Goal: Navigation & Orientation: Understand site structure

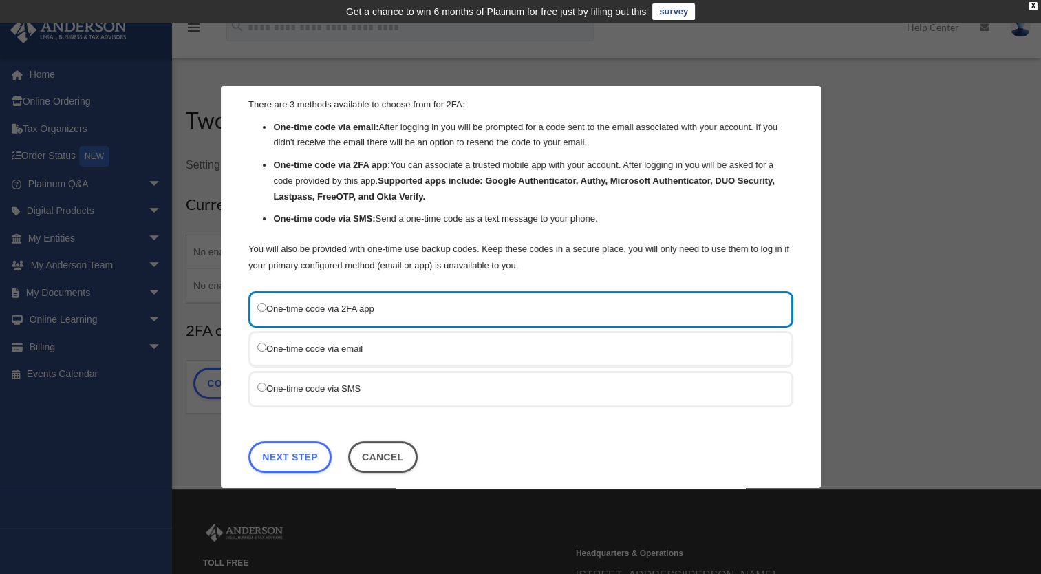
scroll to position [54, 0]
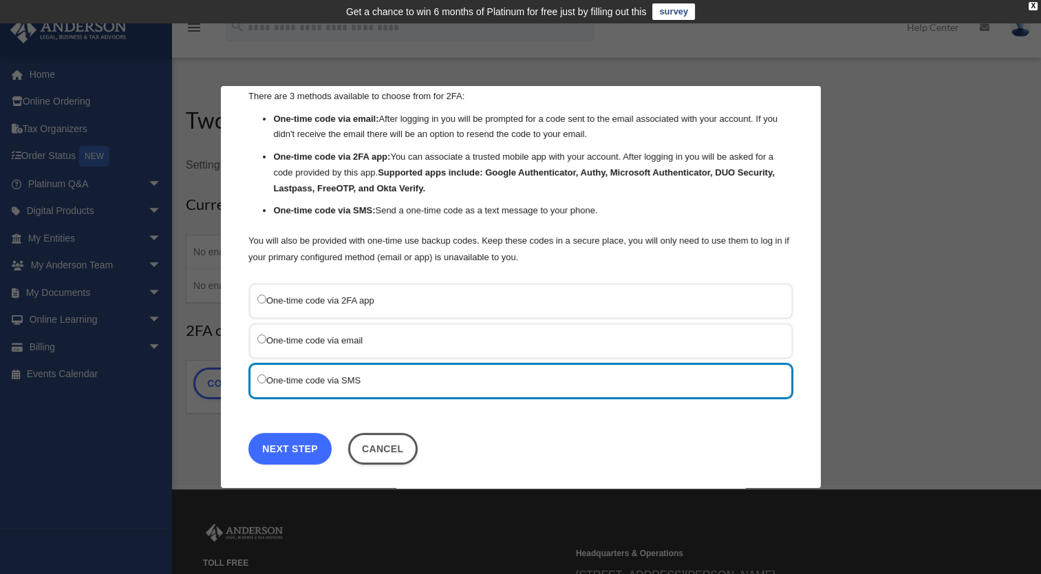
click at [297, 436] on link "Next Step" at bounding box center [289, 449] width 83 height 32
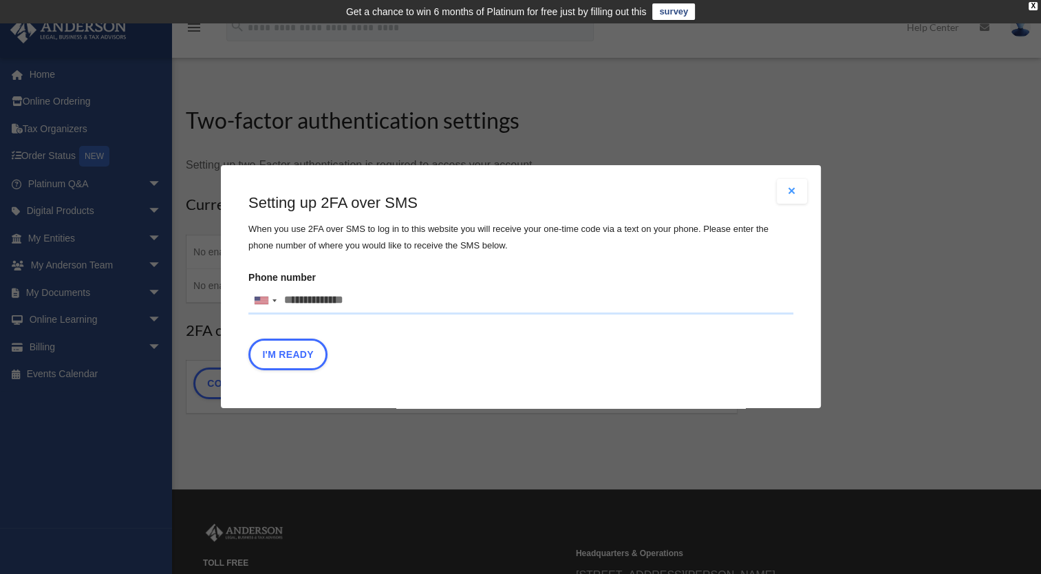
click at [350, 295] on input "Phone number United States +1 United Kingdom +44 Afghanistan (‫افغانستان‬‎) +93…" at bounding box center [520, 301] width 545 height 28
type input "**********"
click at [570, 334] on div "Setting up 2FA over SMS When you use 2FA over SMS to log in to this website you…" at bounding box center [520, 285] width 545 height 184
click at [297, 362] on button "I'm Ready" at bounding box center [287, 355] width 79 height 32
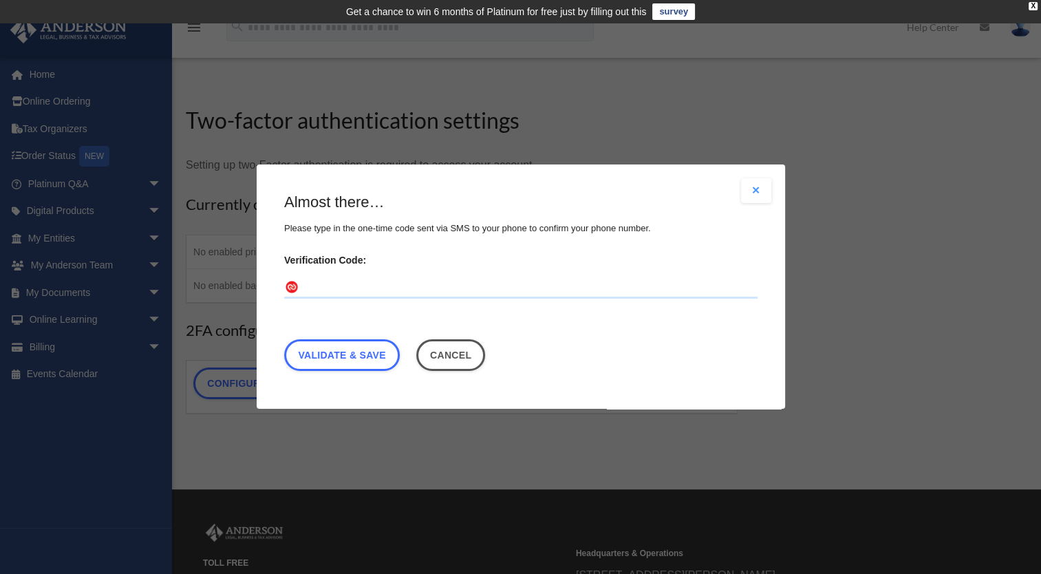
click at [341, 279] on input "Verification Code:" at bounding box center [520, 288] width 473 height 22
type input "******"
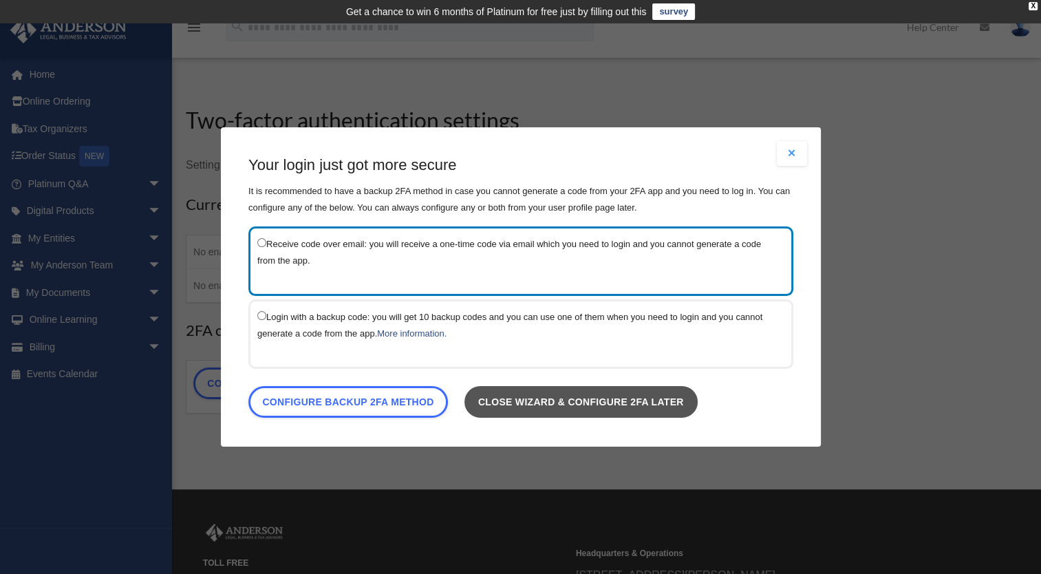
click at [548, 398] on link "Close wizard & configure 2FA later" at bounding box center [580, 402] width 233 height 32
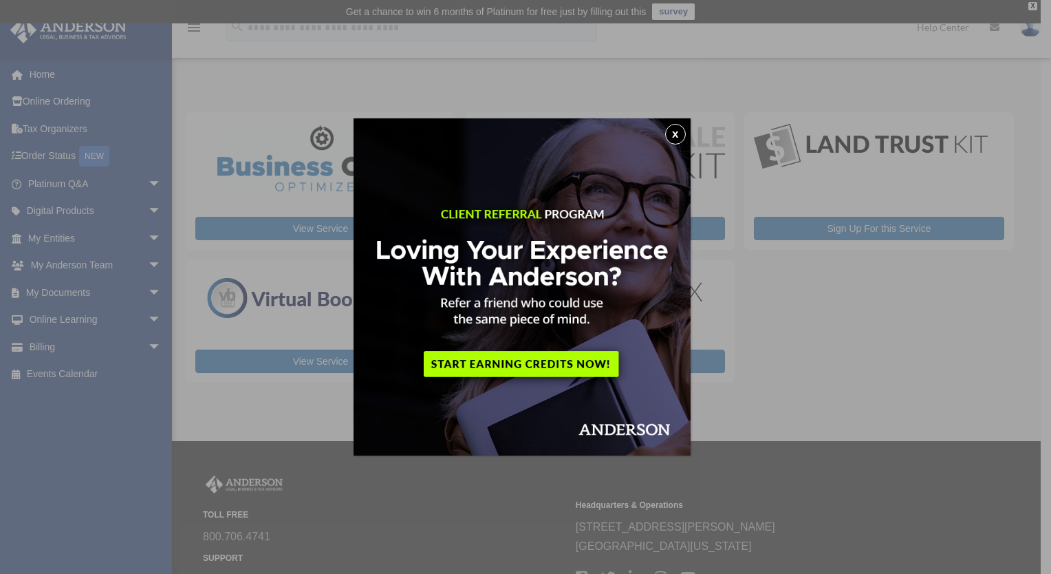
click at [681, 132] on button "x" at bounding box center [675, 134] width 21 height 21
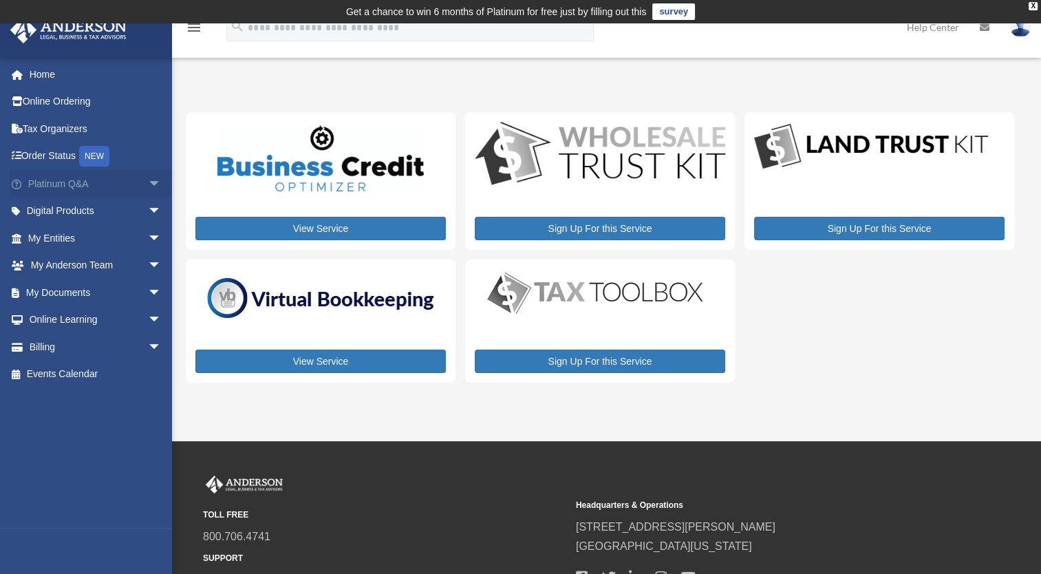
click at [96, 184] on link "Platinum Q&A arrow_drop_down" at bounding box center [96, 184] width 173 height 28
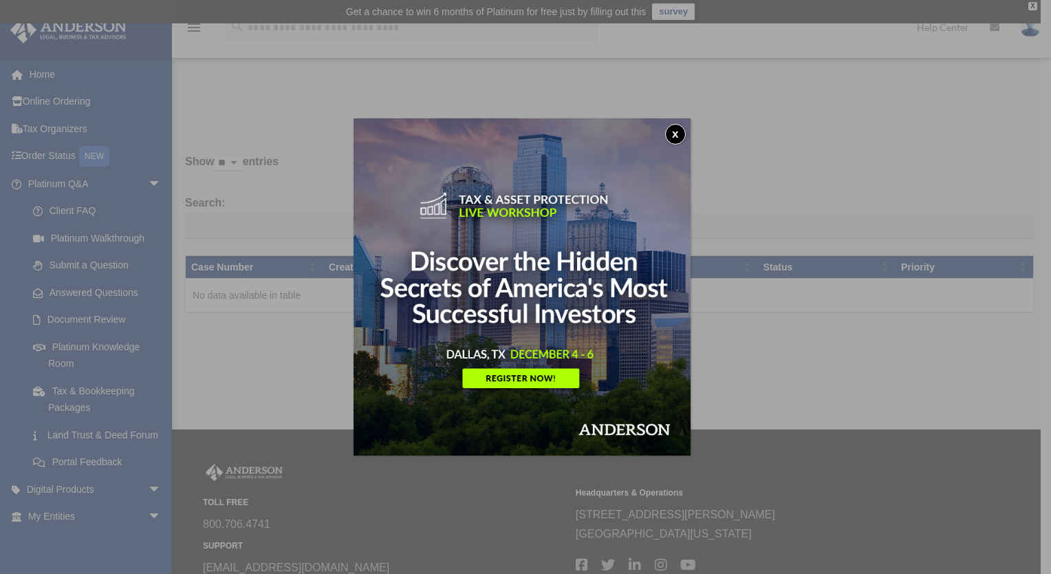
click at [677, 131] on button "x" at bounding box center [675, 134] width 21 height 21
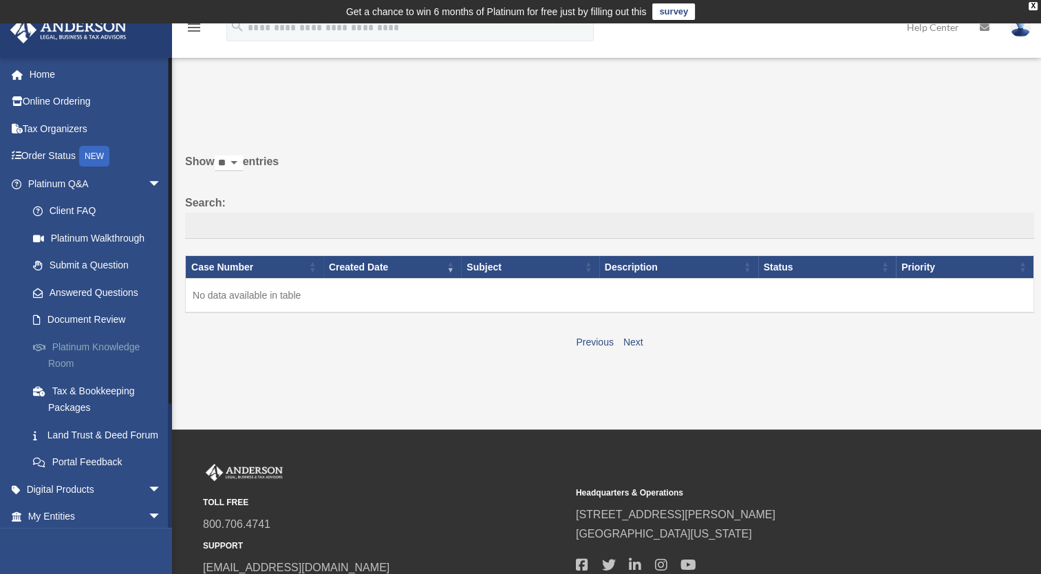
click at [107, 342] on link "Platinum Knowledge Room" at bounding box center [100, 355] width 163 height 44
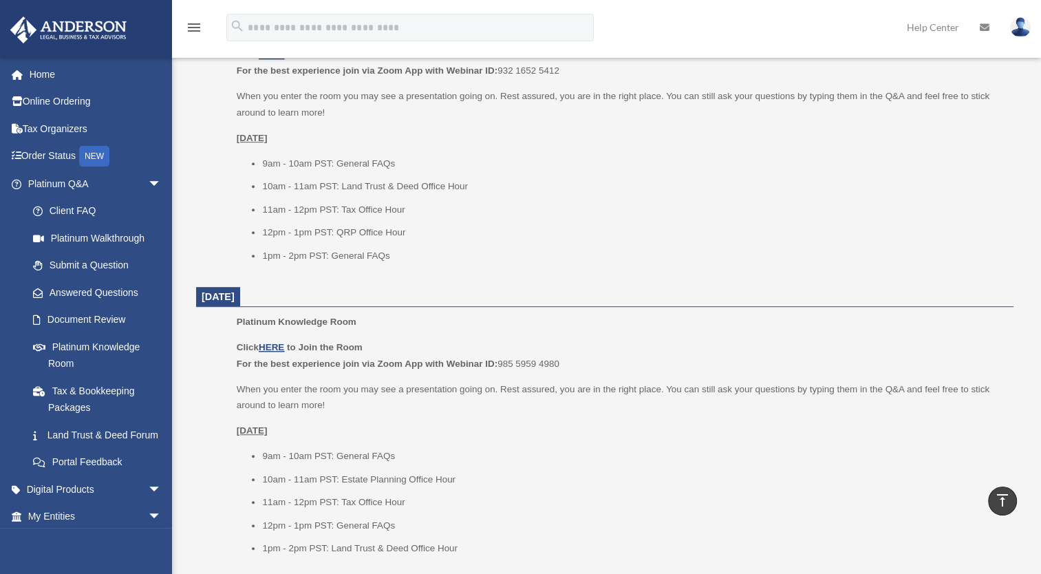
scroll to position [646, 0]
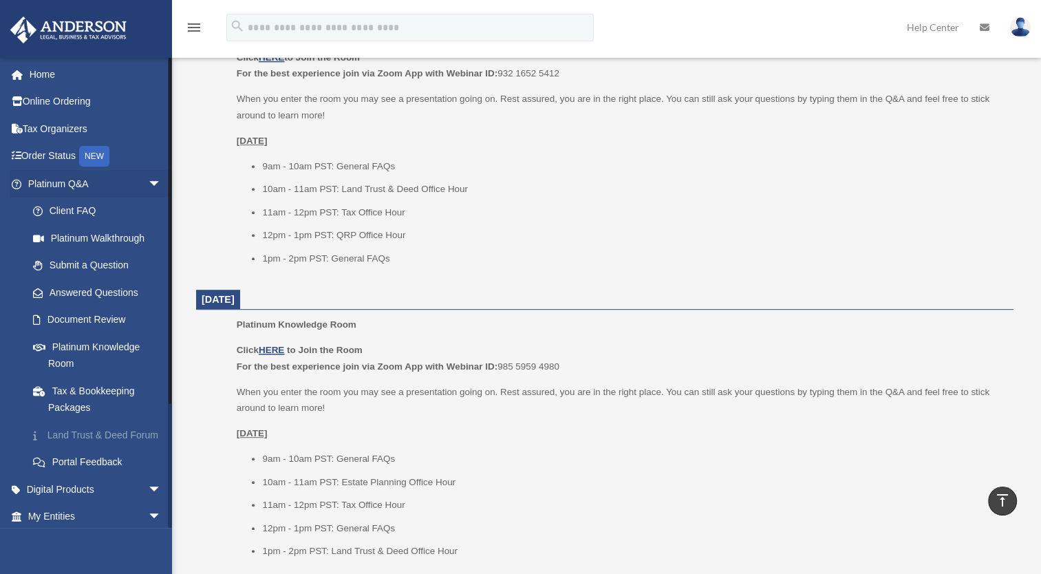
click at [83, 431] on link "Land Trust & Deed Forum" at bounding box center [100, 435] width 163 height 28
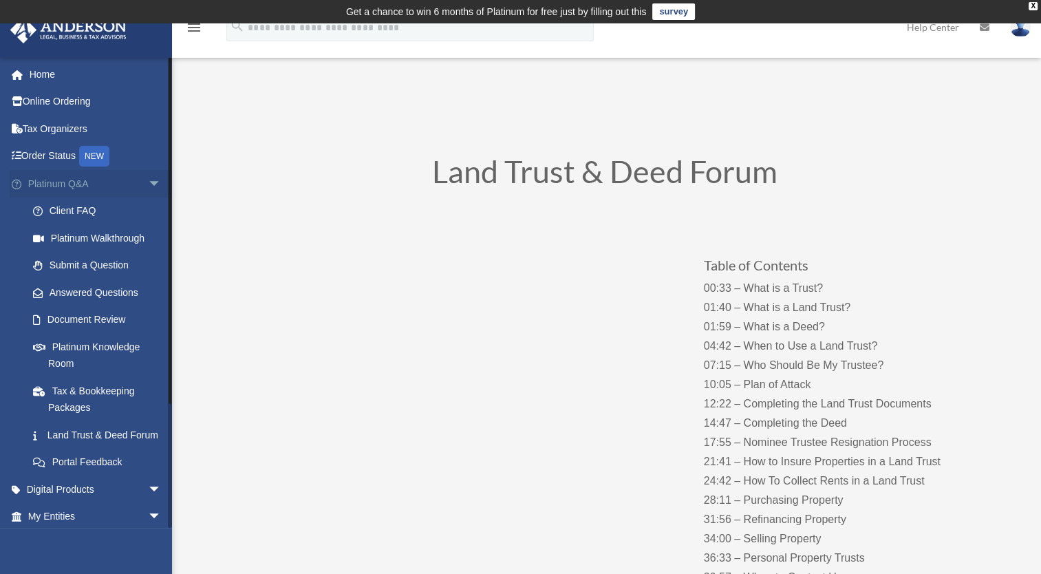
click at [148, 189] on span "arrow_drop_down" at bounding box center [162, 184] width 28 height 28
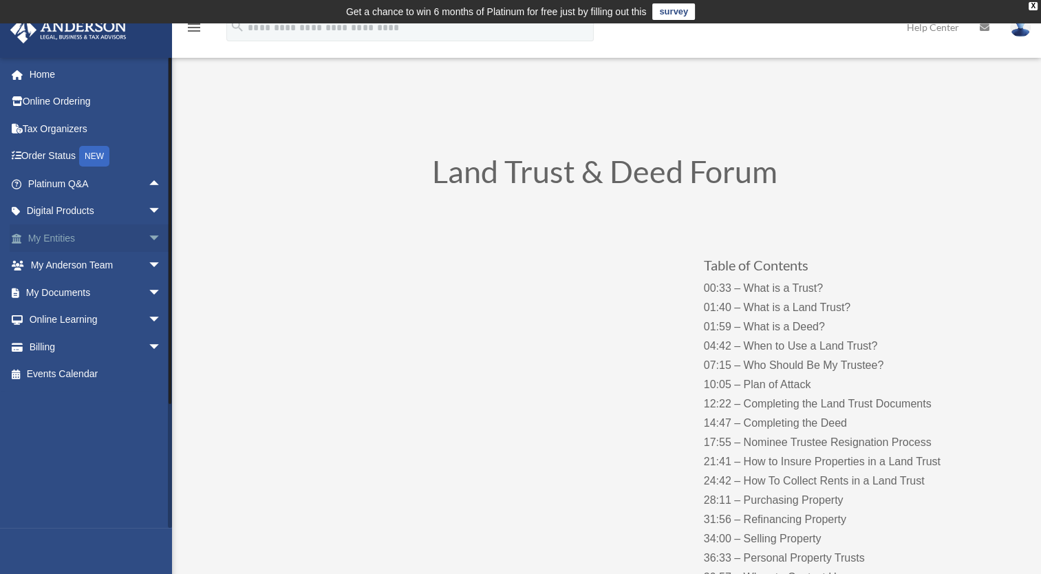
click at [113, 233] on link "My Entities arrow_drop_down" at bounding box center [96, 238] width 173 height 28
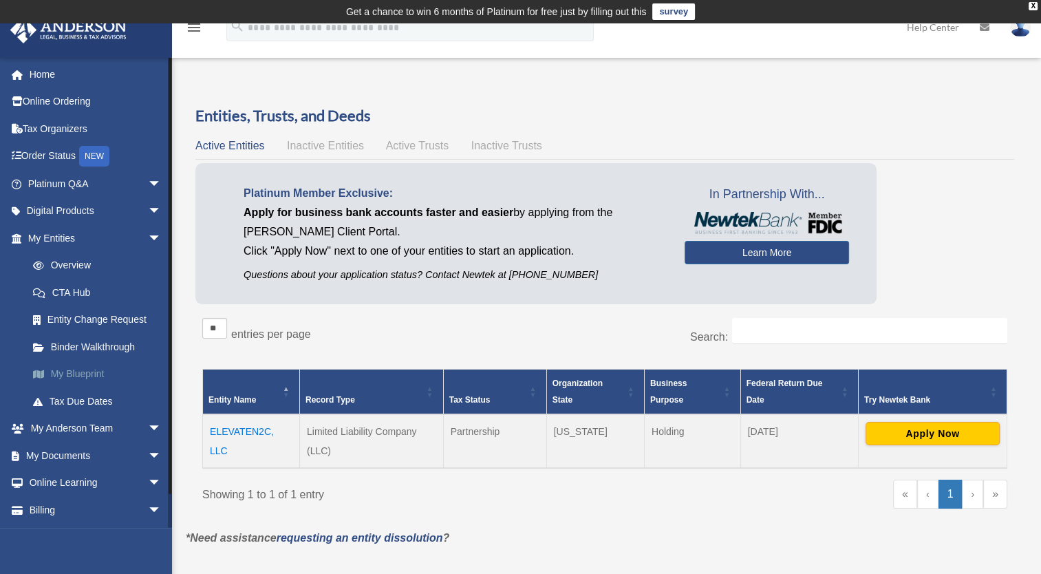
click at [81, 370] on link "My Blueprint" at bounding box center [100, 375] width 163 height 28
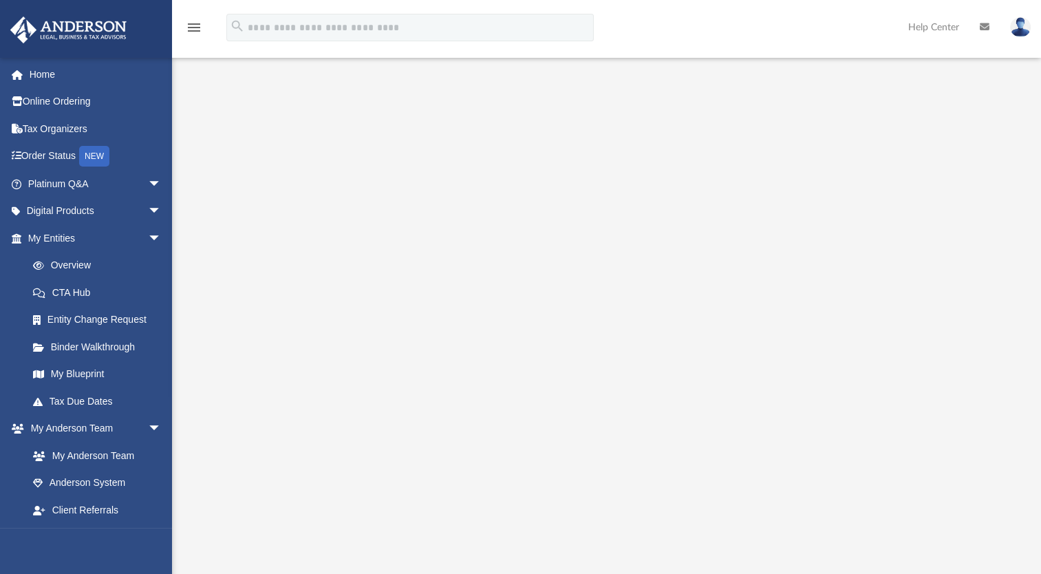
scroll to position [88, 0]
click at [81, 243] on link "My Entities arrow_drop_down" at bounding box center [96, 238] width 173 height 28
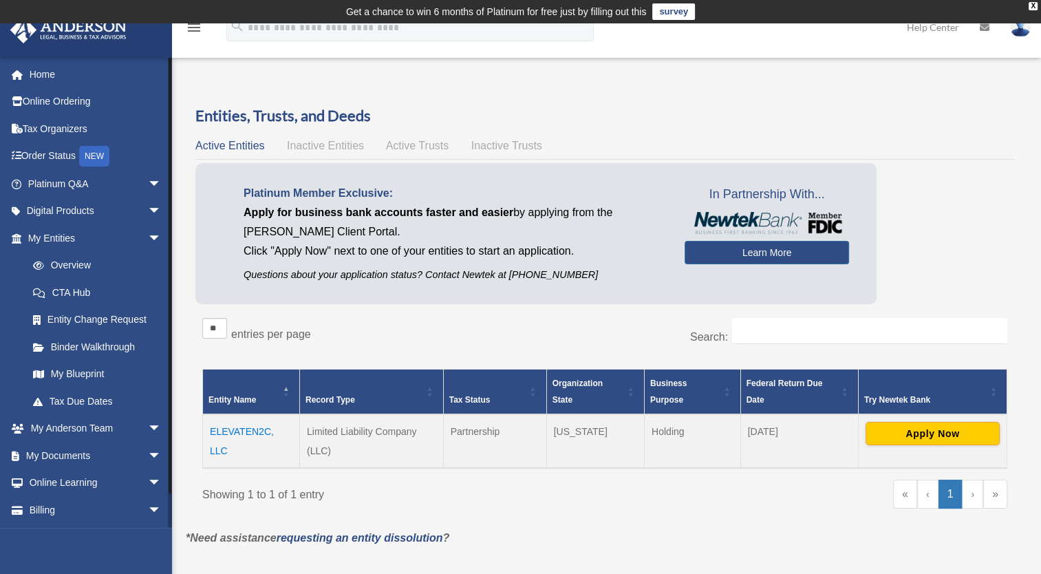
drag, startPoint x: 168, startPoint y: 153, endPoint x: 170, endPoint y: 135, distance: 18.0
click at [170, 135] on div at bounding box center [170, 275] width 3 height 437
click at [55, 455] on link "My Documents arrow_drop_down" at bounding box center [96, 456] width 173 height 28
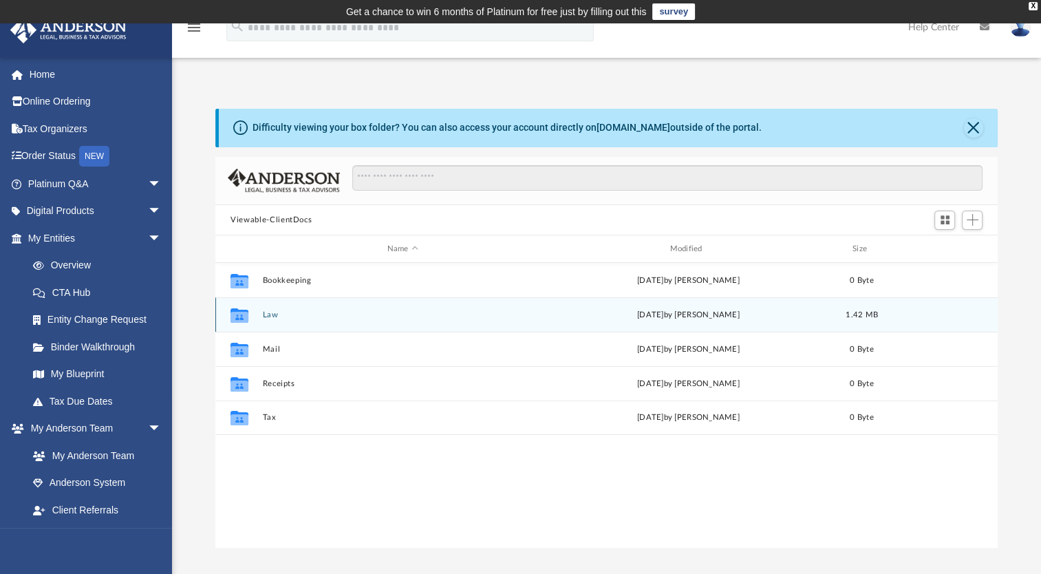
click at [266, 313] on button "Law" at bounding box center [403, 314] width 280 height 9
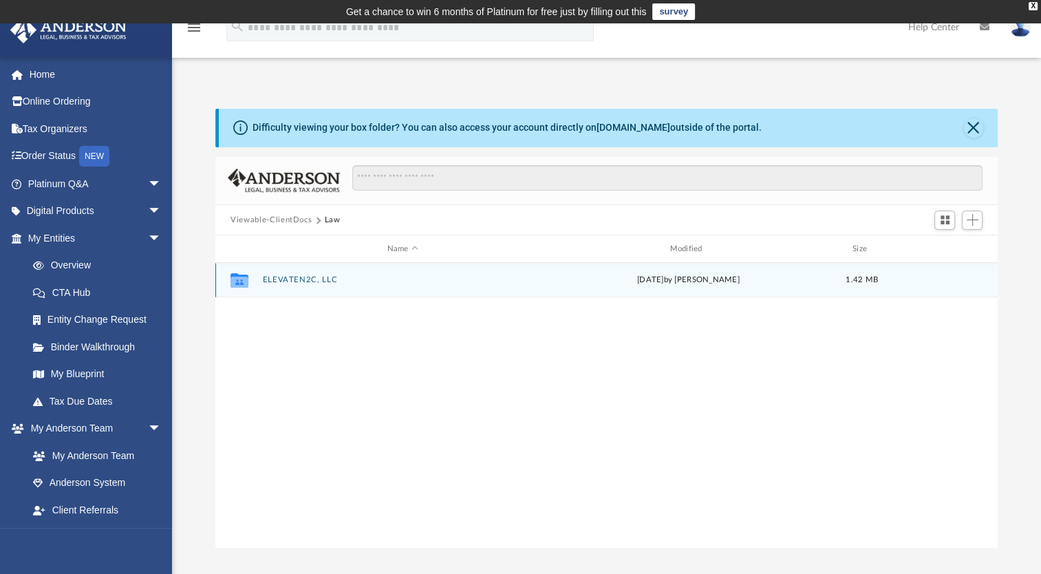
click at [286, 278] on button "ELEVATEN2C, LLC" at bounding box center [403, 279] width 280 height 9
click at [286, 278] on button "Initial Docs" at bounding box center [403, 279] width 280 height 9
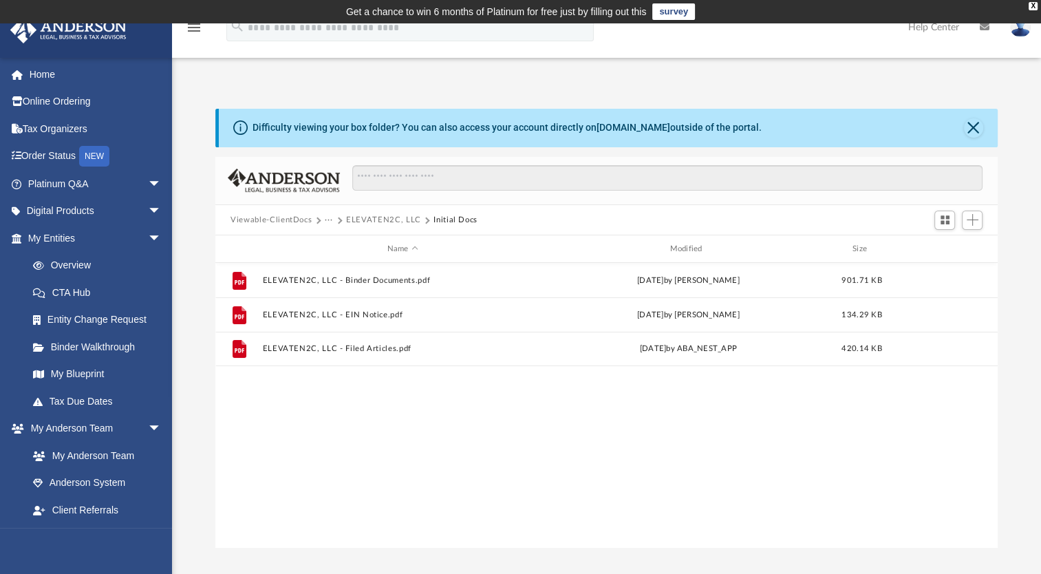
click at [394, 217] on button "ELEVATEN2C, LLC" at bounding box center [383, 220] width 75 height 12
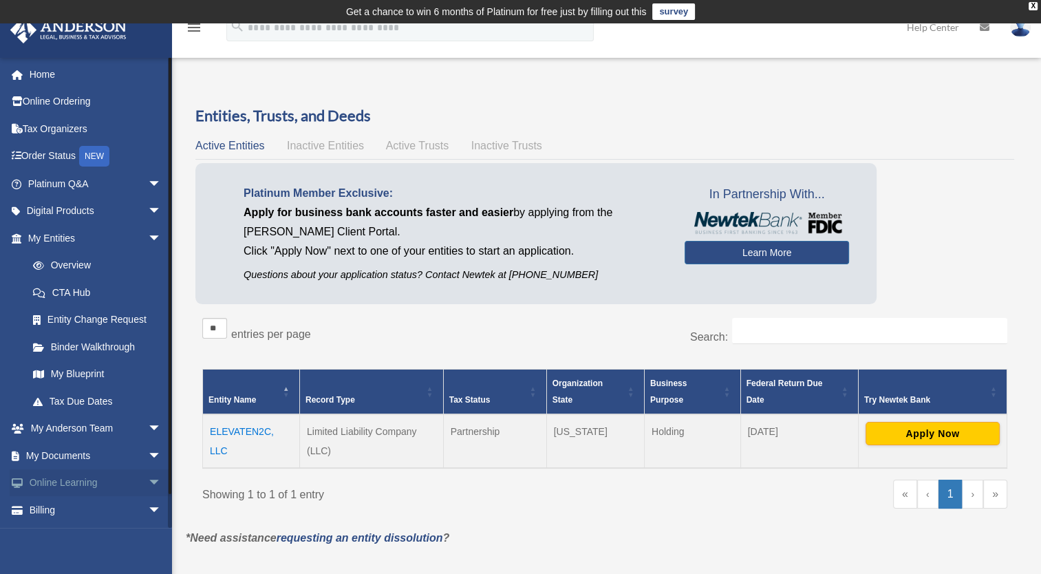
click at [78, 479] on link "Online Learning arrow_drop_down" at bounding box center [96, 483] width 173 height 28
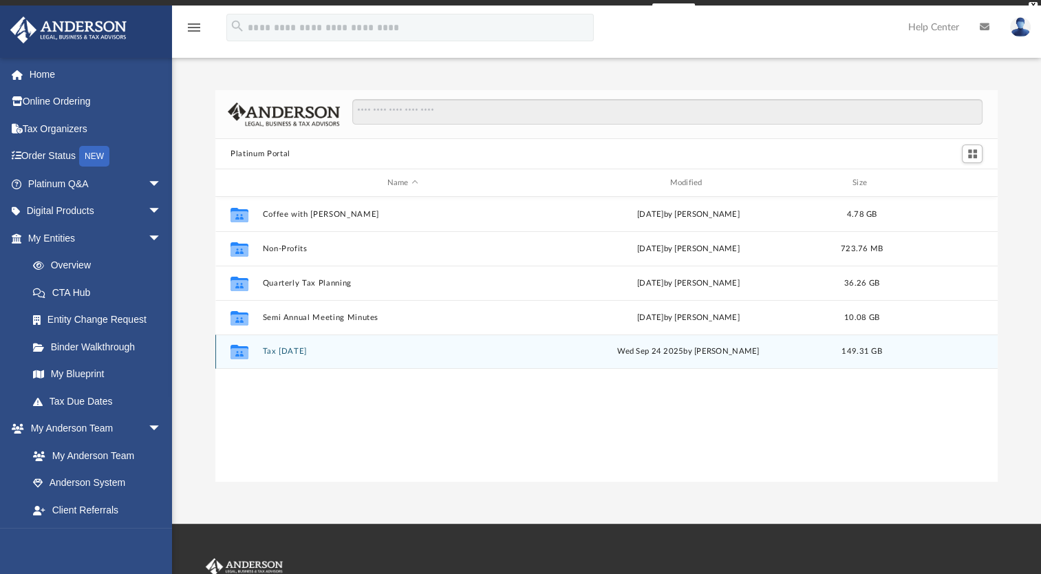
scroll to position [302, 771]
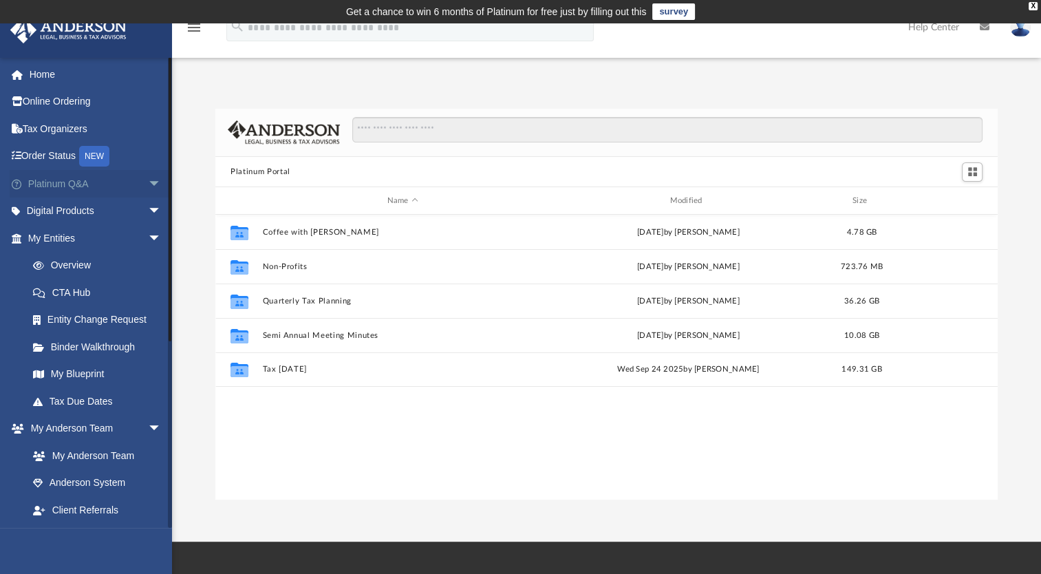
click at [68, 185] on link "Platinum Q&A arrow_drop_down" at bounding box center [96, 184] width 173 height 28
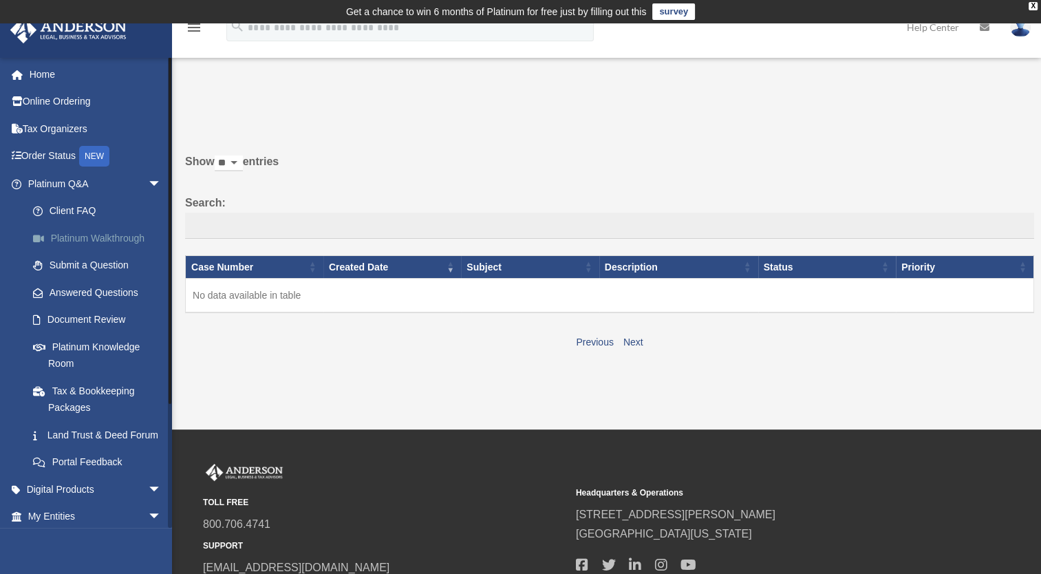
click at [104, 233] on link "Platinum Walkthrough" at bounding box center [100, 238] width 163 height 28
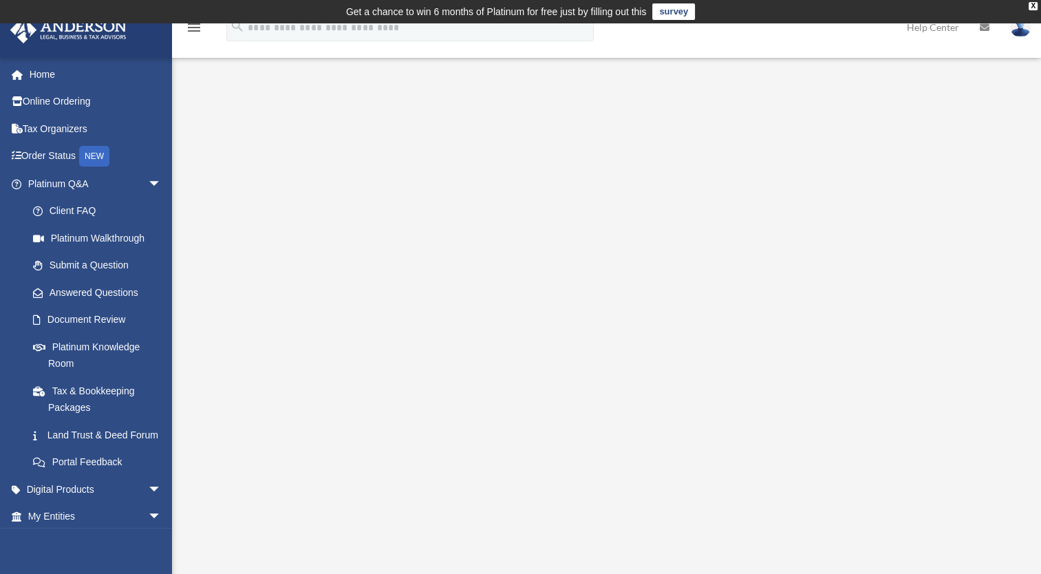
click at [703, 78] on div "Platinum Walkthrough [EMAIL_ADDRESS][DOMAIN_NAME] Sign Out [EMAIL_ADDRESS][DOMA…" at bounding box center [520, 325] width 1041 height 520
click at [95, 184] on link "Platinum Q&A arrow_drop_down" at bounding box center [96, 184] width 173 height 28
click at [122, 183] on link "Platinum Q&A arrow_drop_down" at bounding box center [96, 184] width 173 height 28
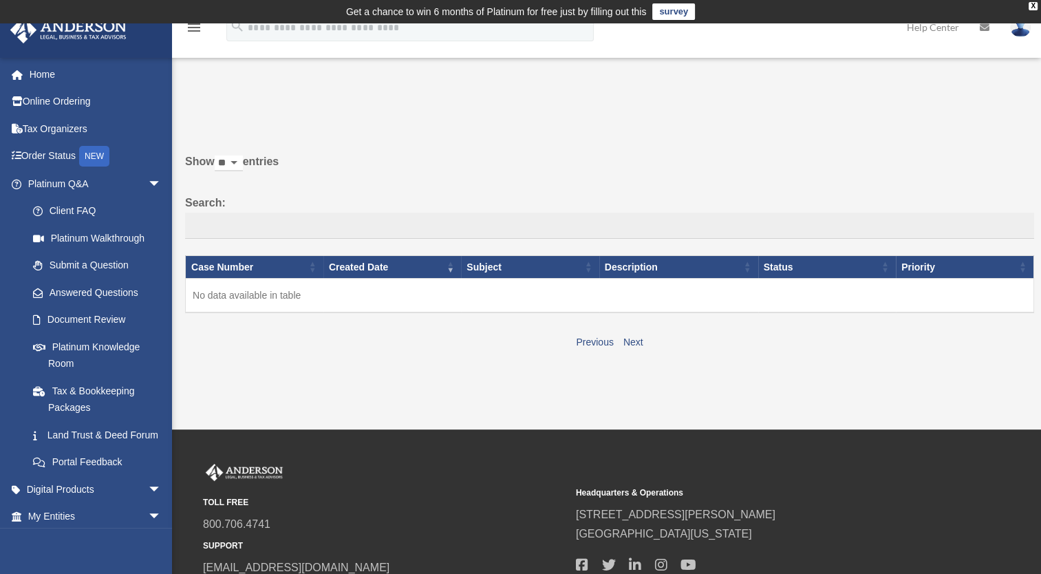
click at [344, 161] on label "Show ** ** ** *** entries" at bounding box center [609, 168] width 849 height 33
click at [243, 161] on select "** ** ** ***" at bounding box center [229, 164] width 28 height 16
